Goal: Transaction & Acquisition: Purchase product/service

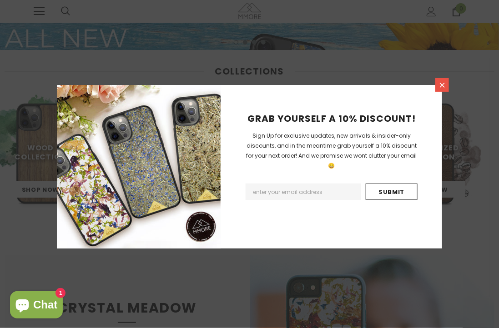
click at [71, 85] on icon at bounding box center [442, 85] width 8 height 8
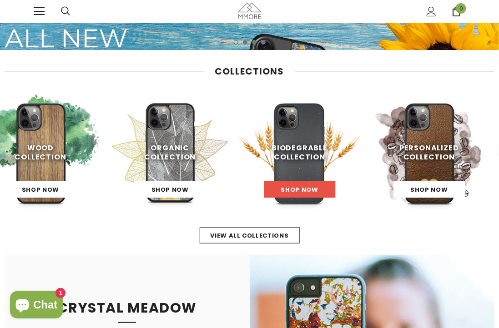
click at [71, 85] on span "Shop Now" at bounding box center [299, 189] width 37 height 9
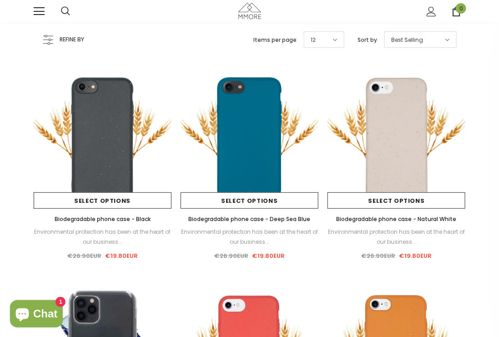
scroll to position [57, 0]
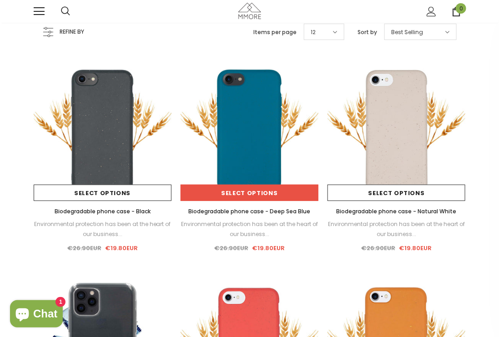
click at [244, 184] on link "Select options" at bounding box center [249, 192] width 138 height 16
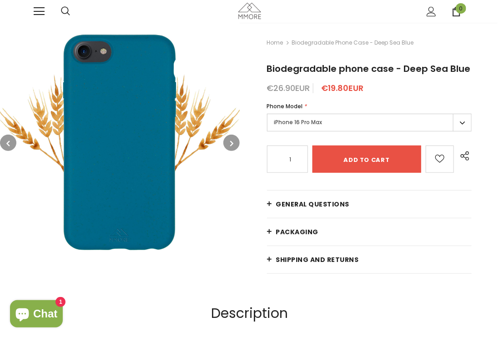
click at [300, 158] on input "1" at bounding box center [286, 158] width 35 height 15
